Goal: Find specific page/section

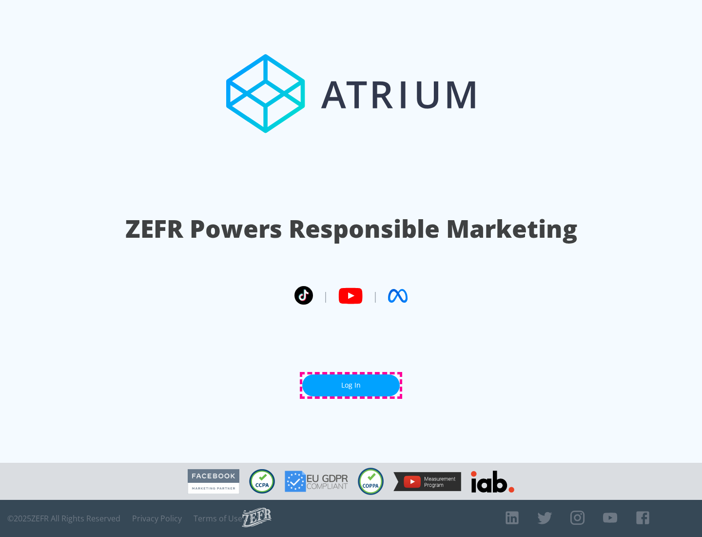
click at [351, 385] on link "Log In" at bounding box center [351, 385] width 98 height 22
